Goal: Find specific page/section: Find specific page/section

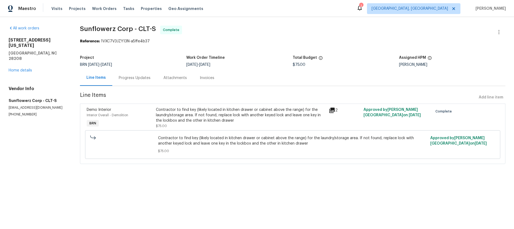
click at [333, 111] on icon at bounding box center [331, 109] width 5 height 5
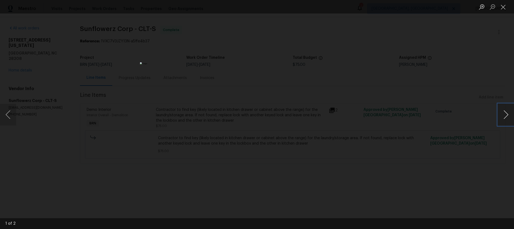
click at [500, 117] on button "Next image" at bounding box center [506, 115] width 16 height 22
click at [508, 116] on button "Next image" at bounding box center [506, 115] width 16 height 22
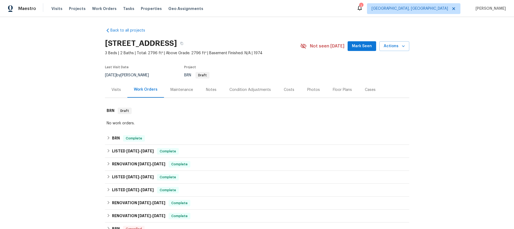
click at [114, 90] on div "Visits" at bounding box center [115, 89] width 9 height 5
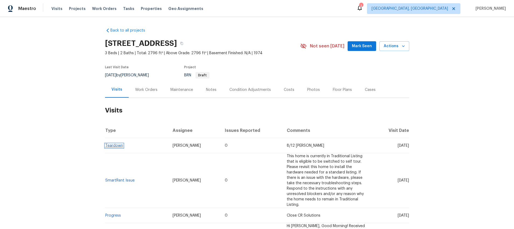
click at [108, 145] on link "Teardown" at bounding box center [114, 146] width 18 height 4
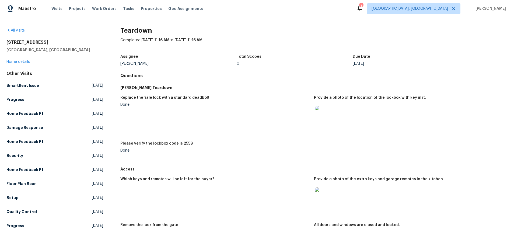
click at [324, 191] on img at bounding box center [323, 195] width 17 height 17
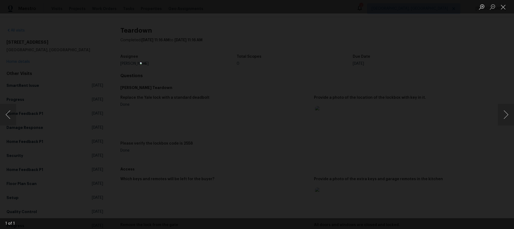
click at [418, 119] on div "Lightbox" at bounding box center [257, 114] width 514 height 229
